Goal: Transaction & Acquisition: Purchase product/service

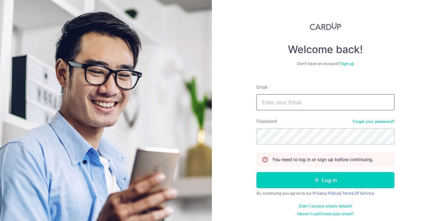
click at [278, 103] on input "Email" at bounding box center [326, 102] width 138 height 16
type input "[EMAIL_ADDRESS][DOMAIN_NAME]"
click at [419, 136] on div "Welcome back! Don’t have an account? Sign up Email jessc9860@gmail.com Password…" at bounding box center [325, 110] width 227 height 221
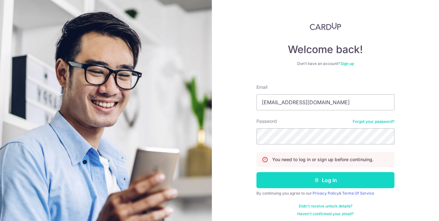
click at [325, 176] on button "Log in" at bounding box center [326, 180] width 138 height 16
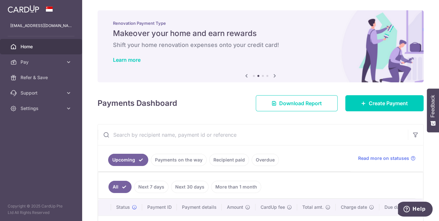
click at [274, 74] on icon at bounding box center [275, 76] width 8 height 8
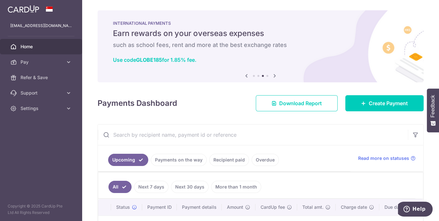
click at [274, 74] on icon at bounding box center [275, 76] width 8 height 8
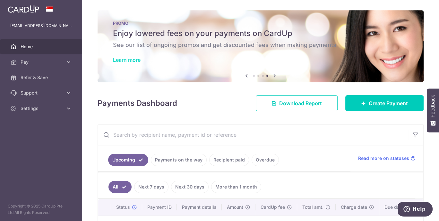
click at [123, 60] on link "Learn more" at bounding box center [127, 60] width 28 height 6
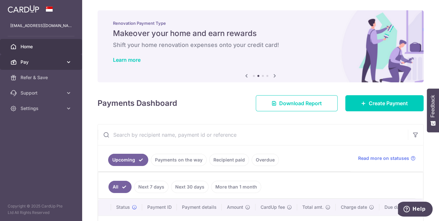
click at [30, 61] on span "Pay" at bounding box center [42, 62] width 42 height 6
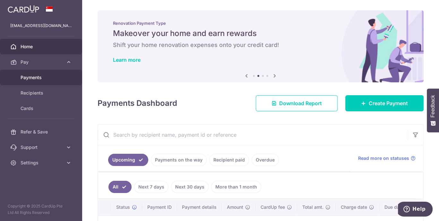
click at [30, 76] on span "Payments" at bounding box center [42, 77] width 42 height 6
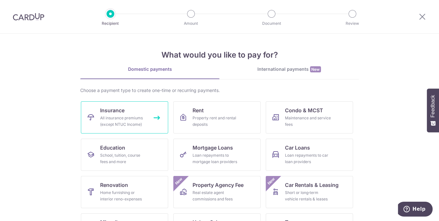
click at [124, 123] on div "All insurance premiums (except NTUC Income)" at bounding box center [123, 121] width 46 height 13
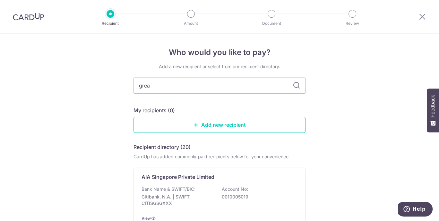
type input "great"
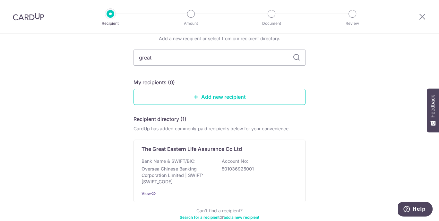
scroll to position [28, 0]
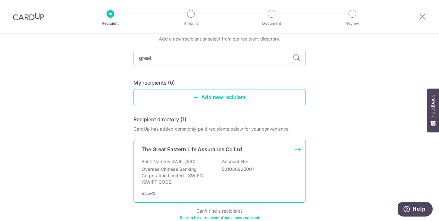
click at [185, 151] on p "The Great Eastern Life Assurance Co Ltd" at bounding box center [192, 149] width 101 height 8
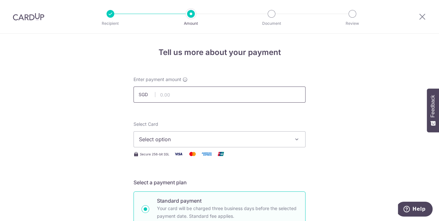
drag, startPoint x: 168, startPoint y: 90, endPoint x: 168, endPoint y: 84, distance: 6.1
click at [168, 90] on input "text" at bounding box center [220, 94] width 172 height 16
click at [168, 84] on div "Enter payment amount SGD" at bounding box center [220, 89] width 172 height 26
click at [166, 97] on input "text" at bounding box center [220, 94] width 172 height 16
paste input "$1,246.10"
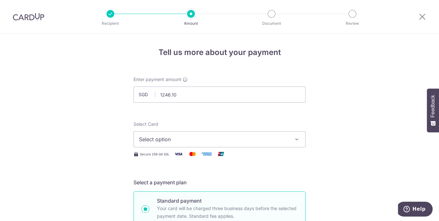
type input "1,246.10"
click at [296, 138] on icon "button" at bounding box center [297, 139] width 6 height 6
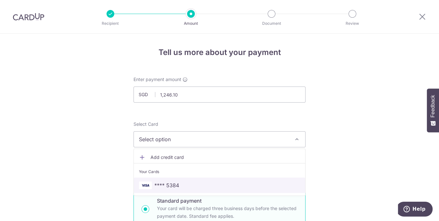
click at [218, 183] on span "**** 5384" at bounding box center [219, 185] width 161 height 8
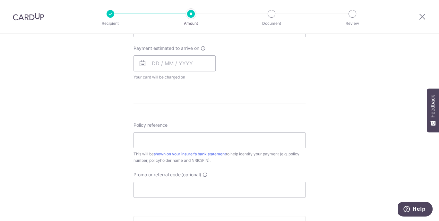
scroll to position [286, 0]
click at [160, 139] on input "Policy reference" at bounding box center [220, 138] width 172 height 16
paste input "'0215331876"
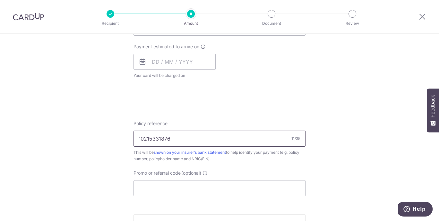
click at [139, 137] on input "'0215331876" at bounding box center [220, 138] width 172 height 16
type input "0215331876"
click at [354, 171] on div "Tell us more about your payment Enter payment amount SGD 1,246.10 1246.10 Selec…" at bounding box center [219, 38] width 439 height 581
click at [438, 33] on div at bounding box center [422, 16] width 33 height 33
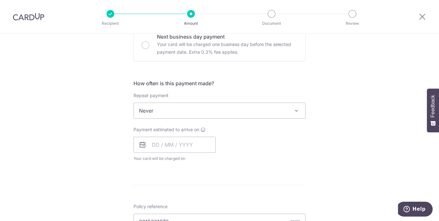
scroll to position [216, 0]
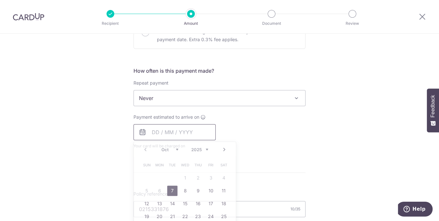
click at [160, 134] on input "text" at bounding box center [175, 132] width 82 height 16
click at [180, 189] on link "8" at bounding box center [185, 190] width 10 height 10
type input "[DATE]"
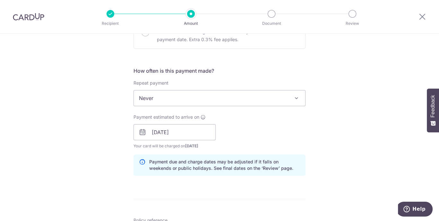
click at [363, 145] on div "Tell us more about your payment Enter payment amount SGD 1,246.10 1246.10 Selec…" at bounding box center [219, 121] width 439 height 607
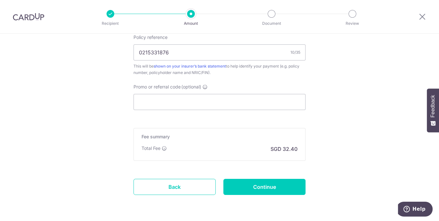
scroll to position [418, 0]
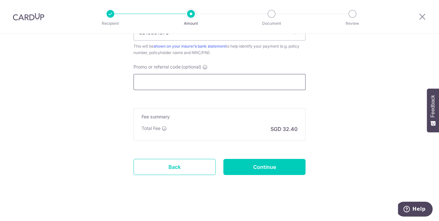
click at [165, 78] on input "Promo or referral code (optional)" at bounding box center [220, 82] width 172 height 16
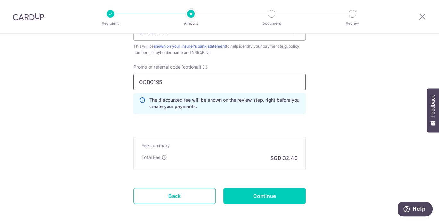
type input "OCBC195"
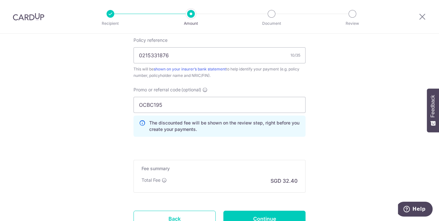
scroll to position [446, 0]
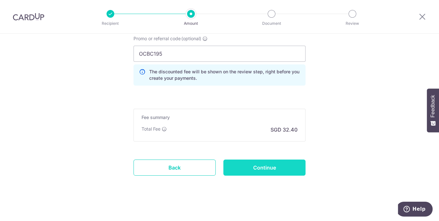
click at [279, 168] on input "Continue" at bounding box center [265, 167] width 82 height 16
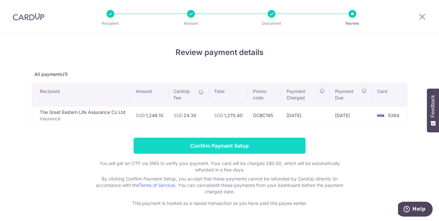
click at [245, 145] on input "Confirm Payment Setup" at bounding box center [220, 145] width 172 height 16
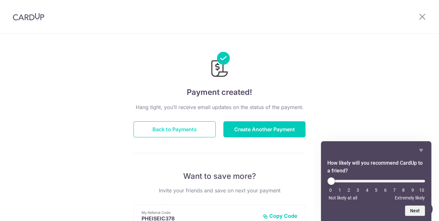
click at [201, 126] on button "Back to Payments" at bounding box center [175, 129] width 82 height 16
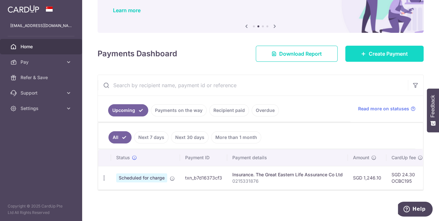
click at [358, 56] on link "Create Payment" at bounding box center [385, 54] width 78 height 16
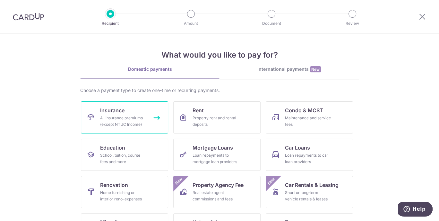
click at [124, 118] on div "All insurance premiums (except NTUC Income)" at bounding box center [123, 121] width 46 height 13
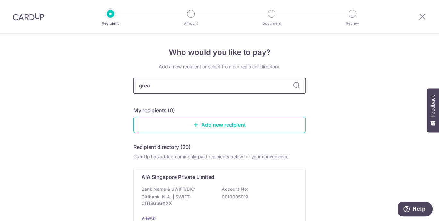
type input "great"
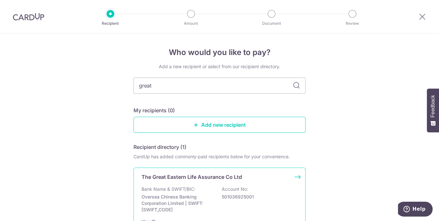
click at [186, 193] on p "Oversea Chinese Banking Corporation Limited | SWIFT: OCBCSGSGXXX" at bounding box center [178, 202] width 72 height 19
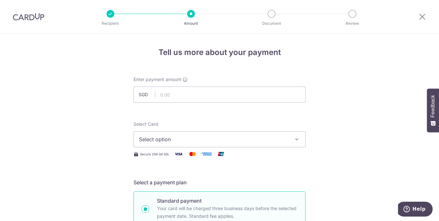
click at [248, 140] on span "Select option" at bounding box center [214, 139] width 150 height 8
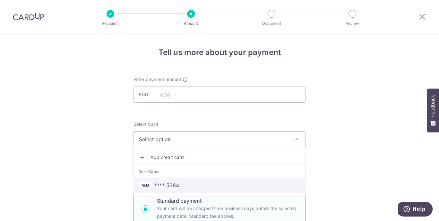
click at [183, 184] on span "**** 5384" at bounding box center [219, 185] width 161 height 8
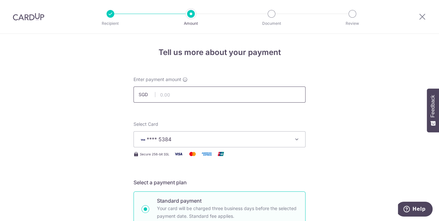
click at [160, 92] on input "text" at bounding box center [220, 94] width 172 height 16
paste input "$1,159.85"
type input "1,159.85"
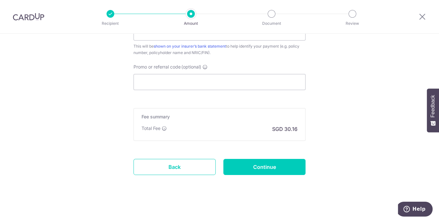
scroll to position [228, 0]
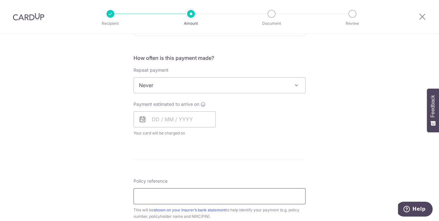
click at [150, 200] on input "Policy reference" at bounding box center [220, 196] width 172 height 16
paste input "0215331884"
type input "0215331884"
click at [322, 171] on div "Tell us more about your payment Enter payment amount SGD 1,159.85 1159.85 Selec…" at bounding box center [219, 95] width 439 height 581
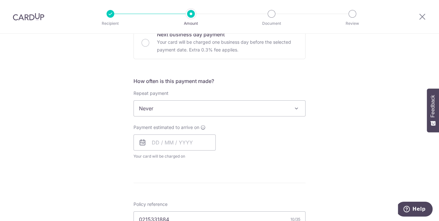
scroll to position [222, 0]
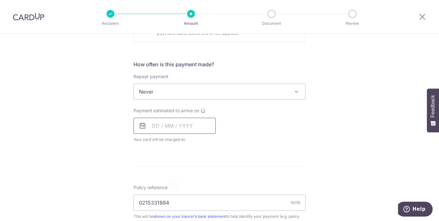
click at [150, 124] on input "text" at bounding box center [175, 126] width 82 height 16
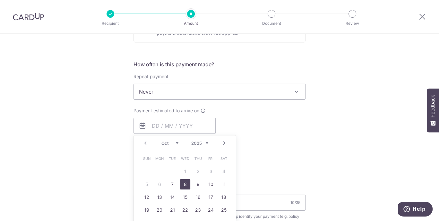
click at [182, 183] on link "8" at bounding box center [185, 184] width 10 height 10
type input "08/10/2025"
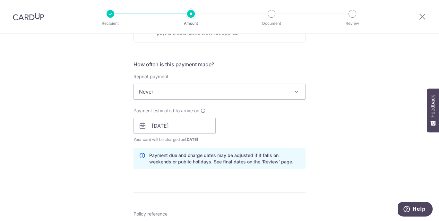
click at [329, 169] on div "Tell us more about your payment Enter payment amount SGD 1,159.85 1159.85 Selec…" at bounding box center [219, 115] width 439 height 607
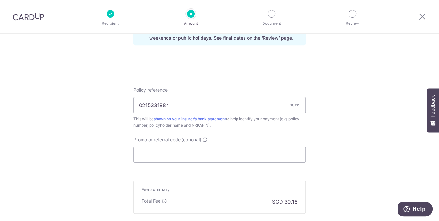
scroll to position [351, 0]
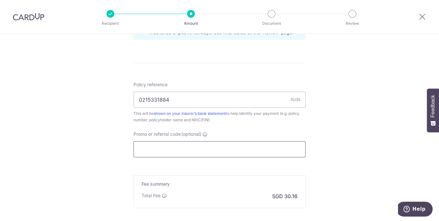
click at [174, 144] on input "Promo or referral code (optional)" at bounding box center [220, 149] width 172 height 16
type input "OCBC195"
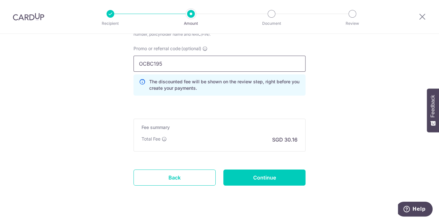
scroll to position [439, 0]
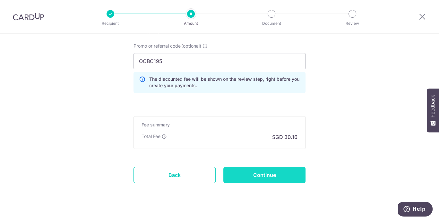
click at [270, 169] on input "Continue" at bounding box center [265, 175] width 82 height 16
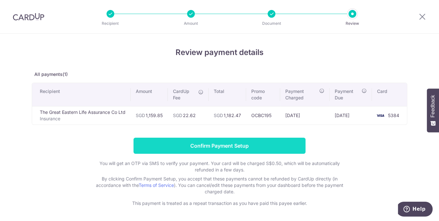
click at [245, 147] on input "Confirm Payment Setup" at bounding box center [220, 145] width 172 height 16
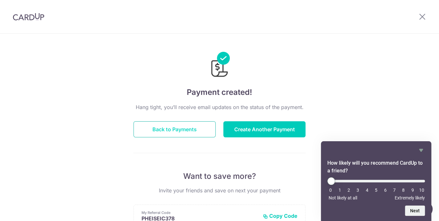
click at [176, 129] on button "Back to Payments" at bounding box center [175, 129] width 82 height 16
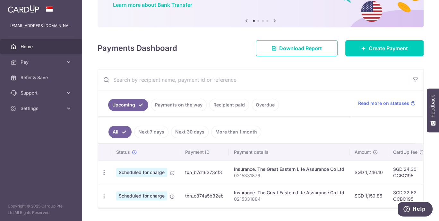
scroll to position [74, 0]
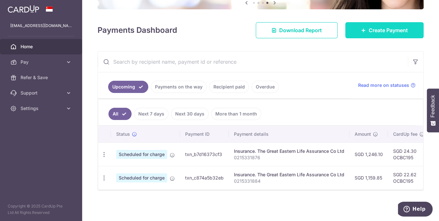
click at [392, 35] on link "Create Payment" at bounding box center [385, 30] width 78 height 16
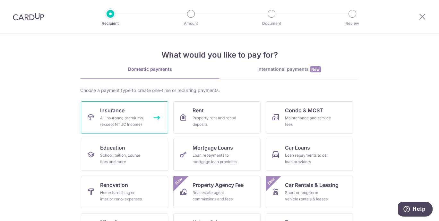
click at [133, 119] on div "All insurance premiums (except NTUC Income)" at bounding box center [123, 121] width 46 height 13
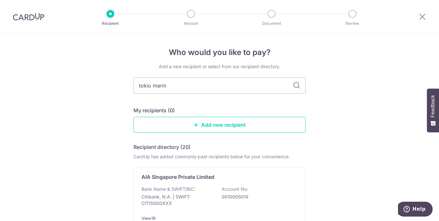
type input "tokio marine"
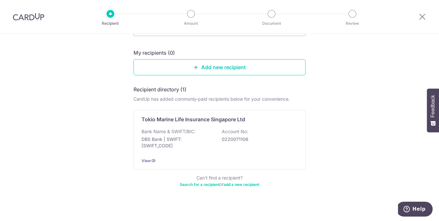
scroll to position [61, 0]
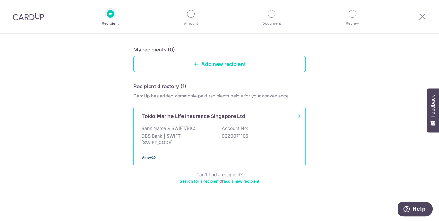
click at [144, 158] on span "View" at bounding box center [146, 157] width 9 height 5
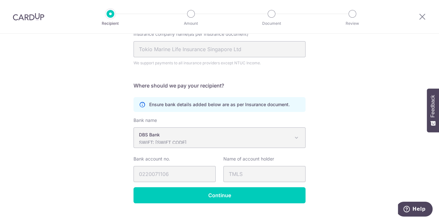
scroll to position [79, 0]
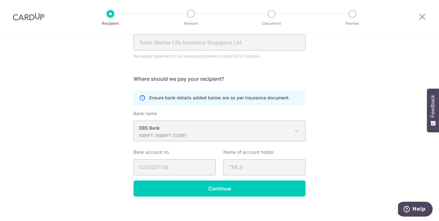
click at [394, 163] on div "Recipient Details Your recipient does not need a CardUp account to receive your…" at bounding box center [219, 91] width 439 height 272
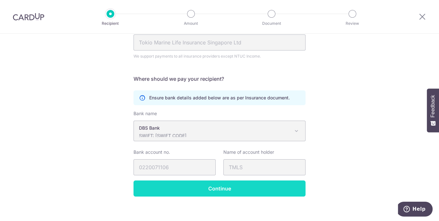
click at [250, 186] on input "Continue" at bounding box center [220, 188] width 172 height 16
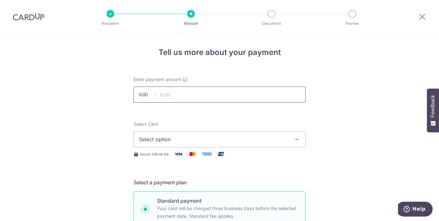
click at [162, 96] on input "text" at bounding box center [220, 94] width 172 height 16
type input "1,336.50"
click at [296, 207] on div "Standard payment Your card will be charged three business days before the selec…" at bounding box center [220, 208] width 172 height 34
radio input "true"
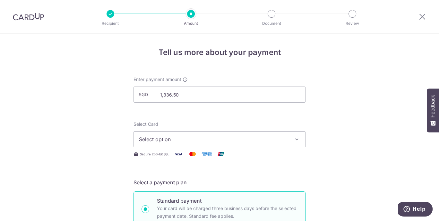
click at [161, 137] on span "Select option" at bounding box center [214, 139] width 150 height 8
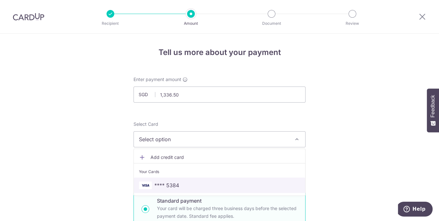
click at [157, 184] on span "**** 5384" at bounding box center [166, 185] width 25 height 8
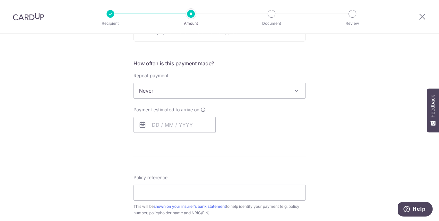
scroll to position [222, 0]
click at [149, 119] on input "text" at bounding box center [175, 126] width 82 height 16
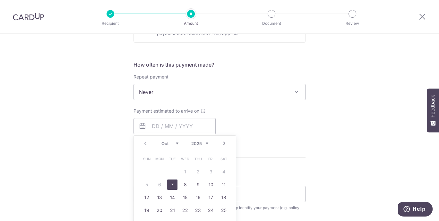
click at [172, 184] on link "7" at bounding box center [172, 184] width 10 height 10
type input "[DATE]"
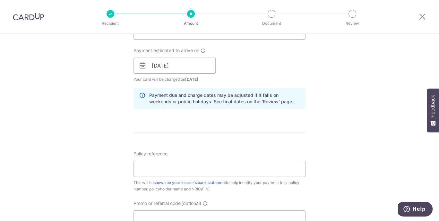
scroll to position [290, 0]
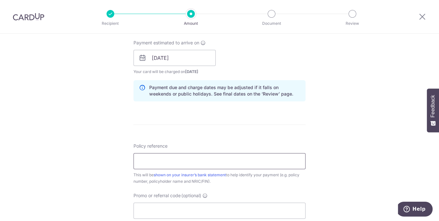
click at [197, 161] on input "Policy reference" at bounding box center [220, 161] width 172 height 16
paste input "00142147"
type input "00142147"
click at [339, 146] on div "Tell us more about your payment Enter payment amount SGD 1,336.50 1336.50 Selec…" at bounding box center [219, 47] width 439 height 607
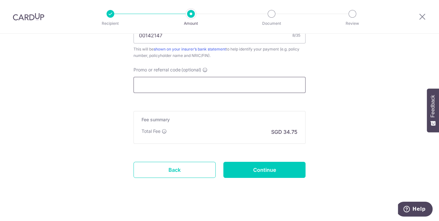
click at [148, 85] on input "Promo or referral code (optional)" at bounding box center [220, 85] width 172 height 16
type input "OCBC195"
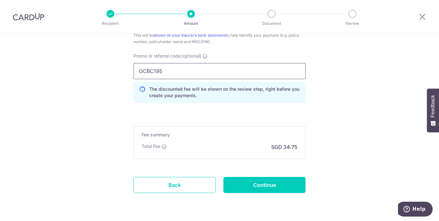
scroll to position [433, 0]
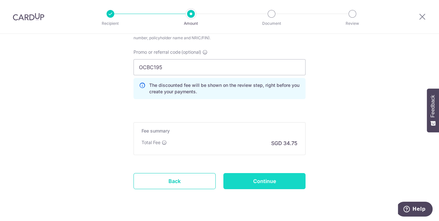
click at [272, 177] on input "Continue" at bounding box center [265, 181] width 82 height 16
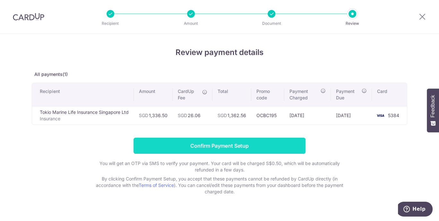
click at [226, 149] on input "Confirm Payment Setup" at bounding box center [220, 145] width 172 height 16
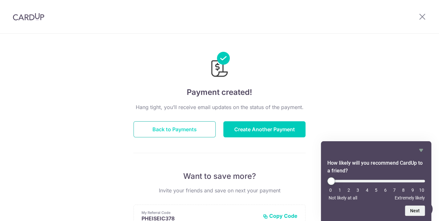
click at [196, 127] on button "Back to Payments" at bounding box center [175, 129] width 82 height 16
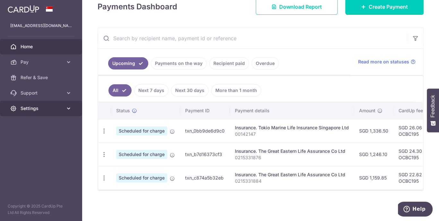
click at [38, 106] on span "Settings" at bounding box center [42, 108] width 42 height 6
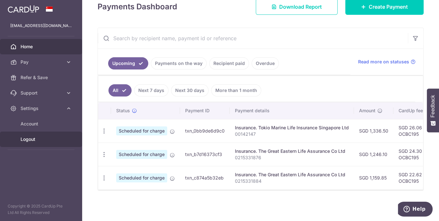
click at [28, 140] on span "Logout" at bounding box center [42, 139] width 42 height 6
